Goal: Task Accomplishment & Management: Complete application form

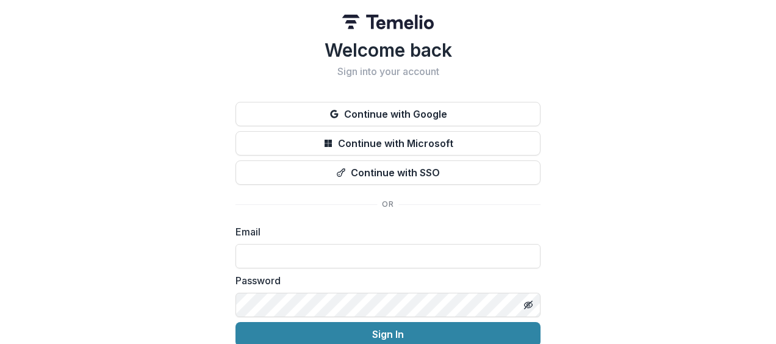
scroll to position [54, 0]
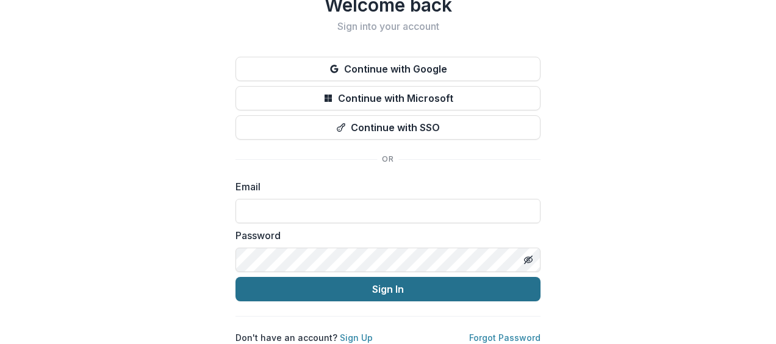
type input "**********"
click at [355, 283] on button "Sign In" at bounding box center [388, 289] width 305 height 24
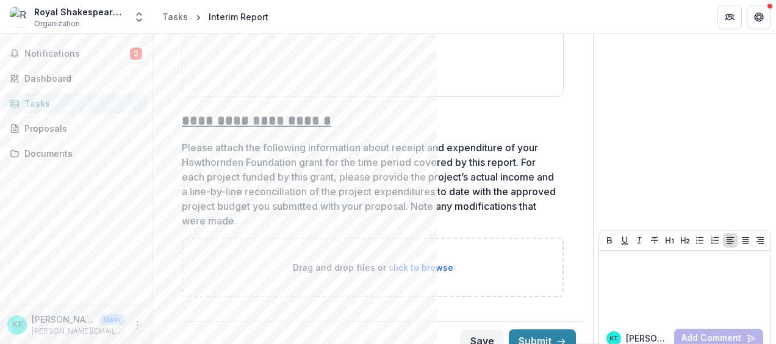
scroll to position [2036, 0]
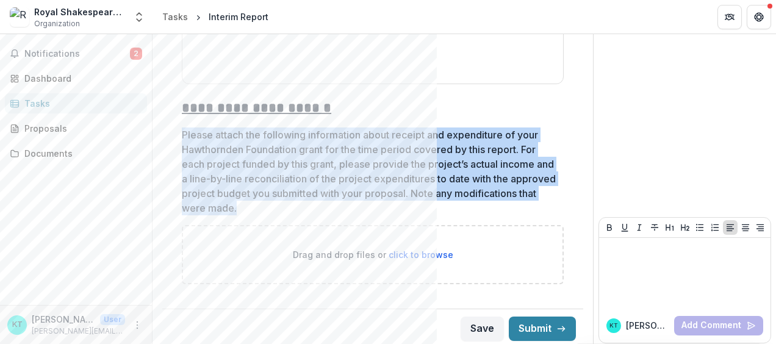
drag, startPoint x: 329, startPoint y: 208, endPoint x: 179, endPoint y: 133, distance: 167.1
copy p "Please attach the following information about receipt and expenditure of your H…"
